Goal: Information Seeking & Learning: Find specific fact

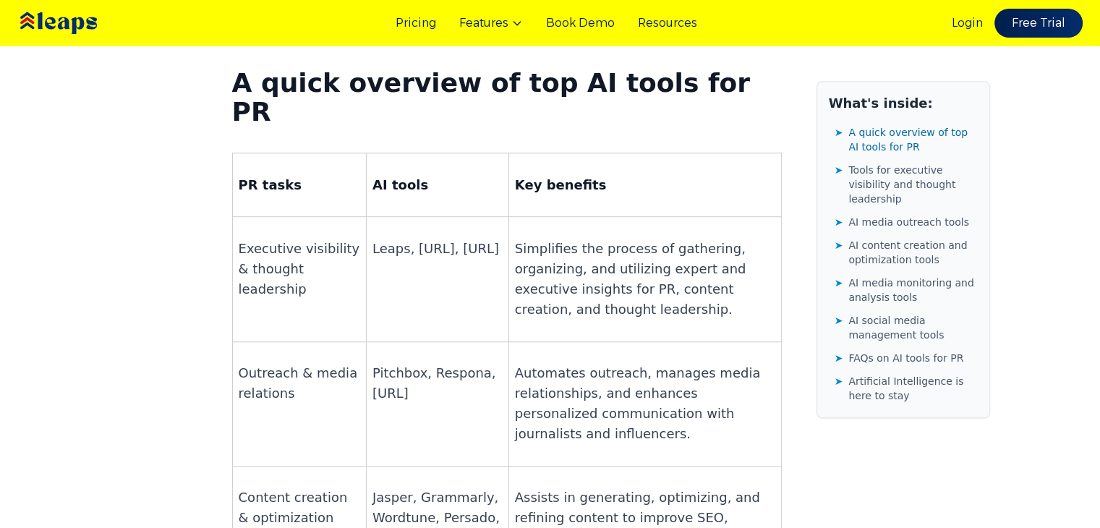
scroll to position [1007, 0]
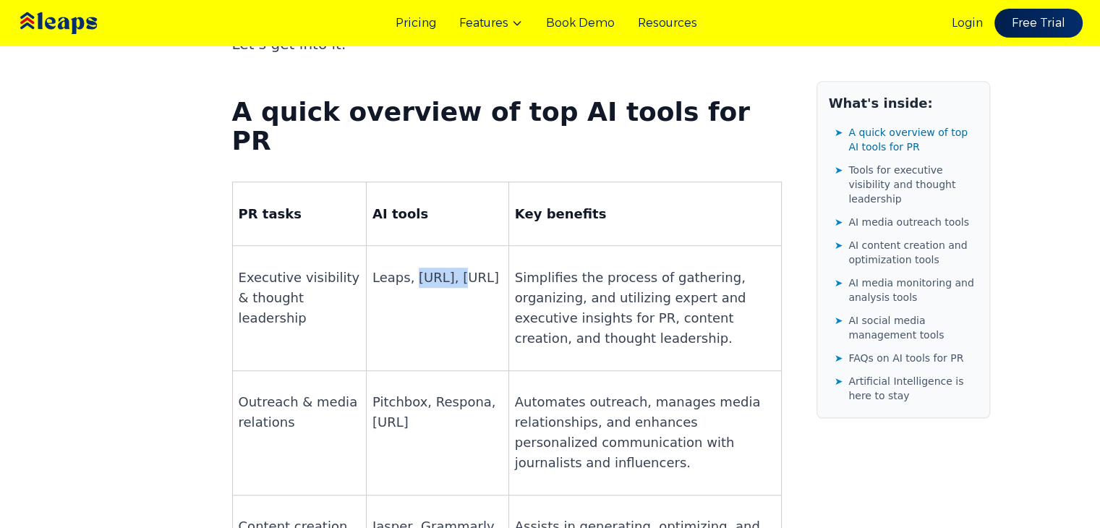
drag, startPoint x: 405, startPoint y: 160, endPoint x: 447, endPoint y: 161, distance: 42.0
click at [447, 268] on p "Leaps, [URL], [URL]" at bounding box center [438, 278] width 130 height 20
copy p "[URL]"
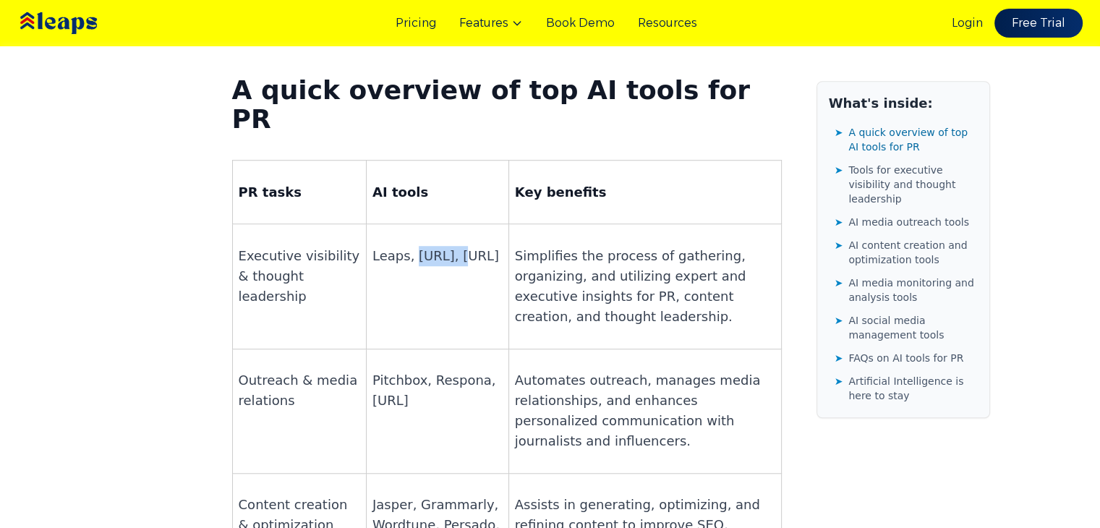
scroll to position [1001, 0]
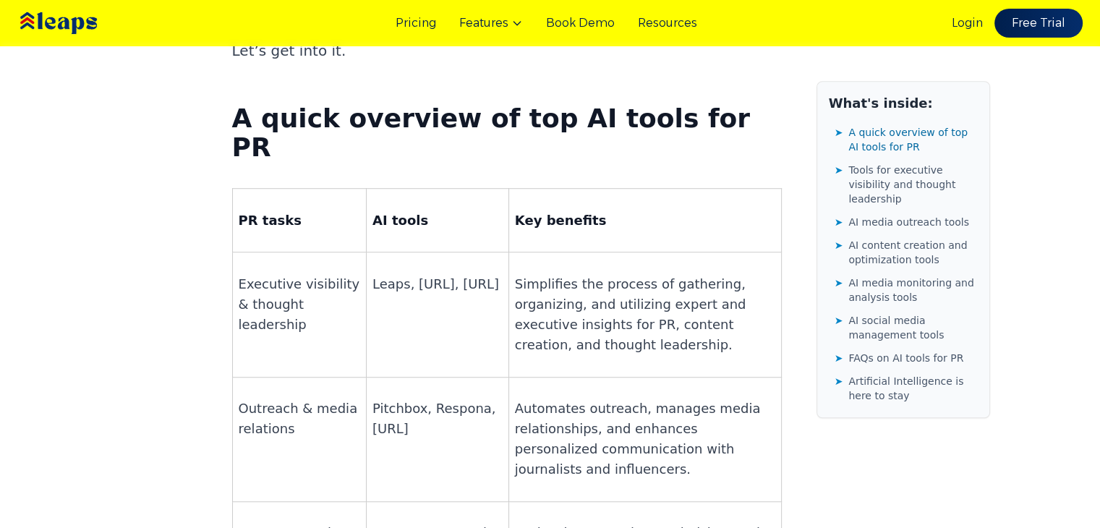
click at [380, 274] on p "Leaps, [URL], [URL]" at bounding box center [438, 284] width 130 height 20
copy p "Leaps"
drag, startPoint x: 447, startPoint y: 170, endPoint x: 368, endPoint y: 161, distance: 80.1
click at [373, 274] on p "Leaps, [URL], [URL]" at bounding box center [438, 284] width 130 height 20
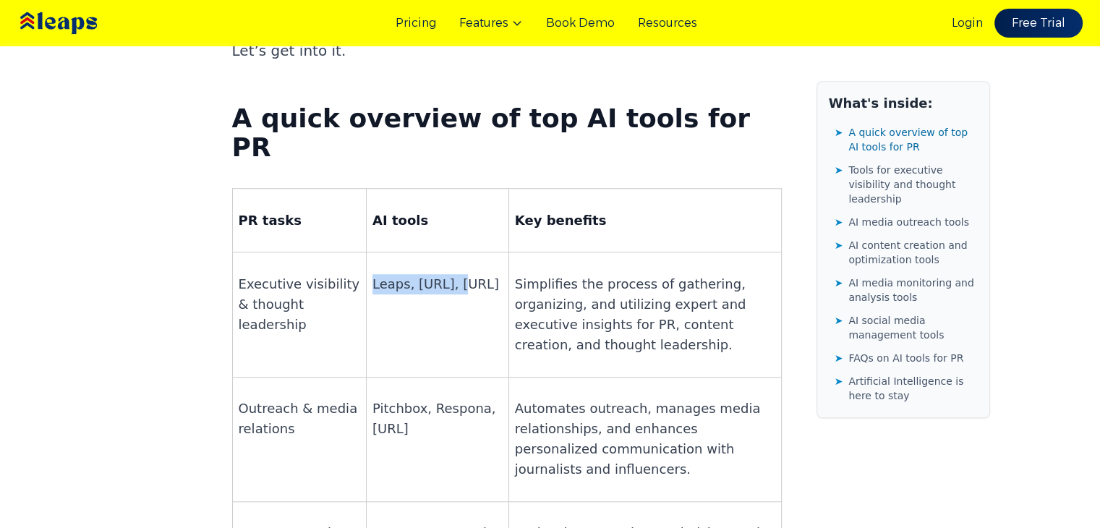
copy p "Leaps, [URL]"
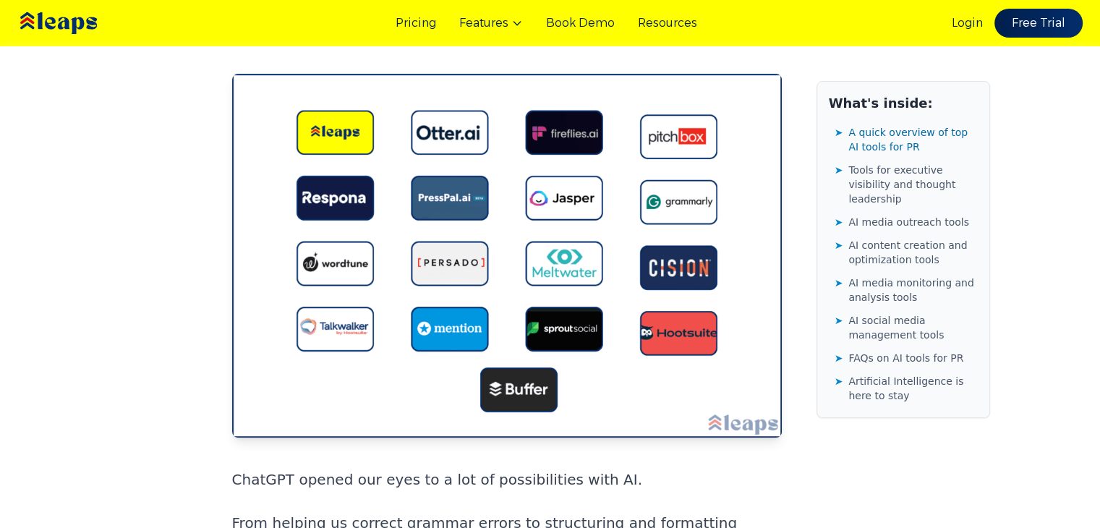
scroll to position [0, 0]
